Goal: Transaction & Acquisition: Purchase product/service

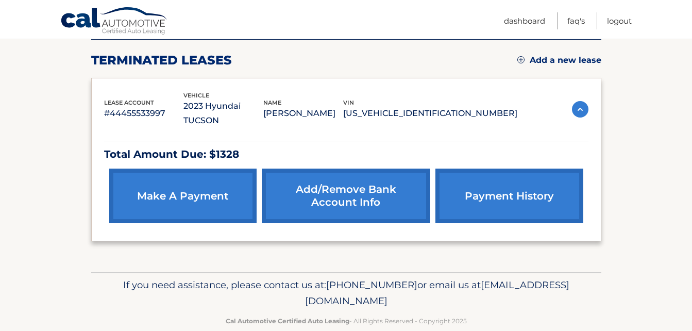
scroll to position [141, 0]
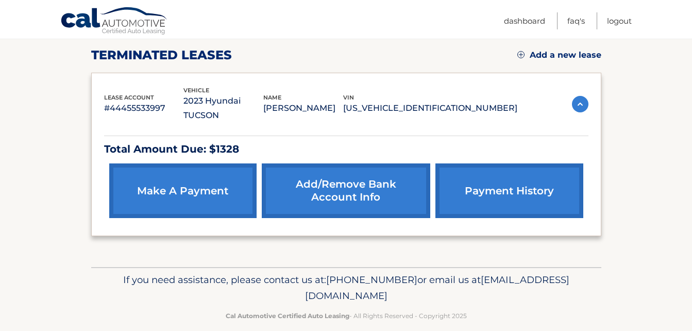
drag, startPoint x: 155, startPoint y: 168, endPoint x: 168, endPoint y: 168, distance: 13.9
click at [155, 168] on link "make a payment" at bounding box center [182, 190] width 147 height 55
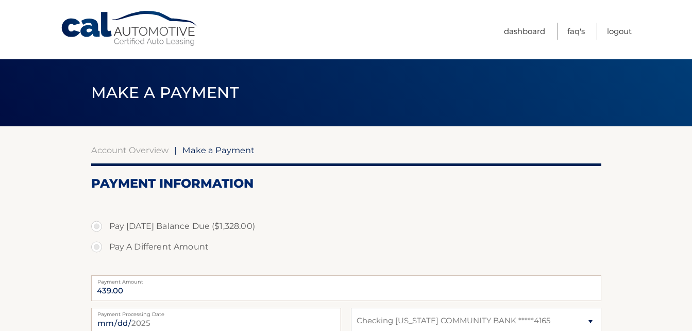
select select "Yzc4MjVlMDgtNGQ0YS00ZDUwLWI3OTctY2NiYTY4M2FkNDAx"
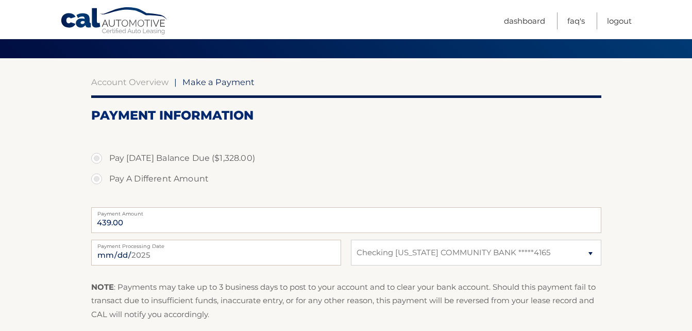
scroll to position [103, 0]
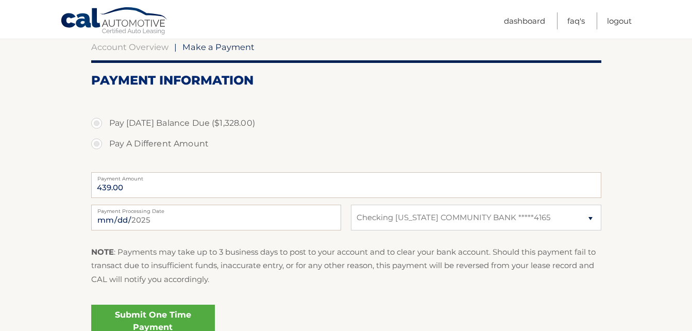
click at [96, 122] on label "Pay Today's Balance Due ($1,328.00)" at bounding box center [346, 123] width 510 height 21
click at [96, 122] on input "Pay Today's Balance Due ($1,328.00)" at bounding box center [100, 121] width 10 height 16
radio input "true"
type input "1328.00"
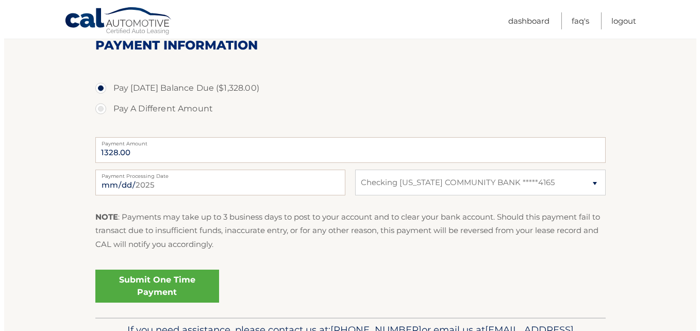
scroll to position [155, 0]
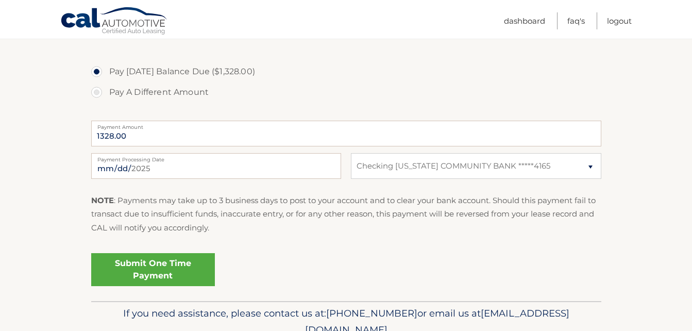
click at [161, 267] on link "Submit One Time Payment" at bounding box center [153, 269] width 124 height 33
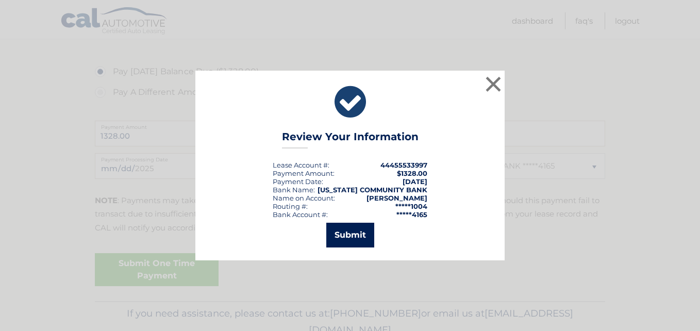
click at [356, 234] on button "Submit" at bounding box center [350, 235] width 48 height 25
